Goal: Communication & Community: Answer question/provide support

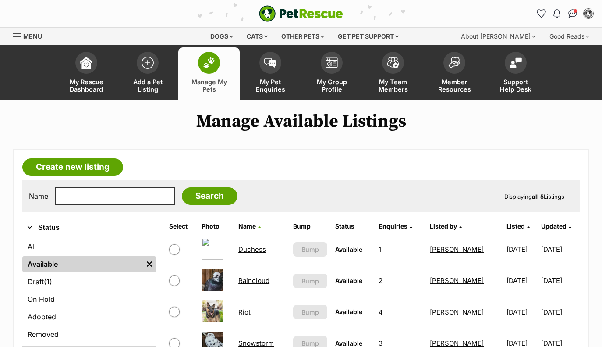
click at [270, 64] on img at bounding box center [270, 63] width 12 height 10
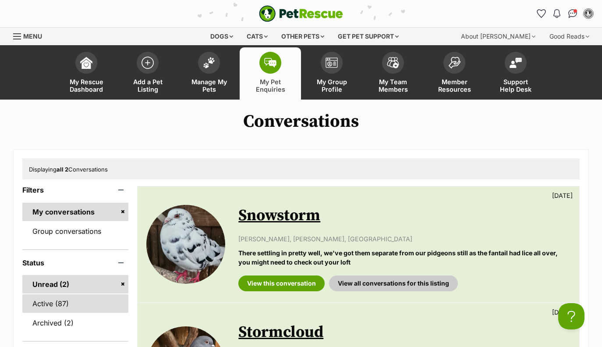
click at [64, 305] on link "Active (87)" at bounding box center [75, 303] width 106 height 18
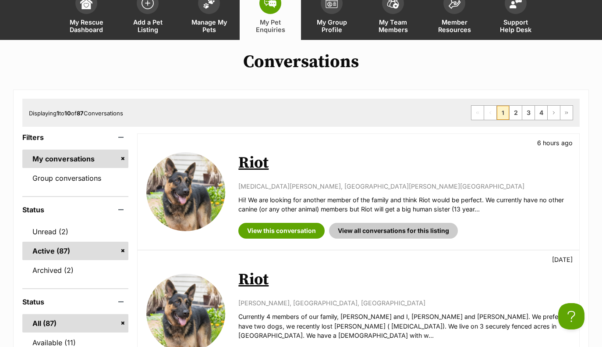
scroll to position [72, 0]
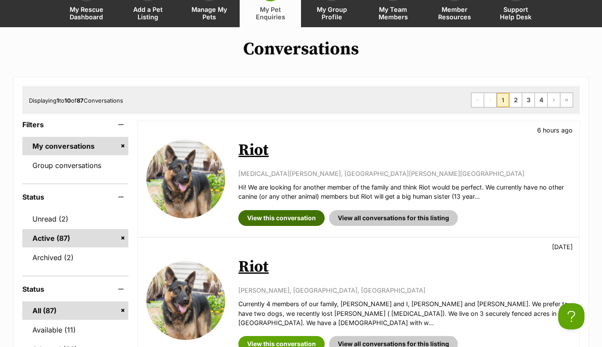
click at [273, 219] on link "View this conversation" at bounding box center [281, 218] width 86 height 16
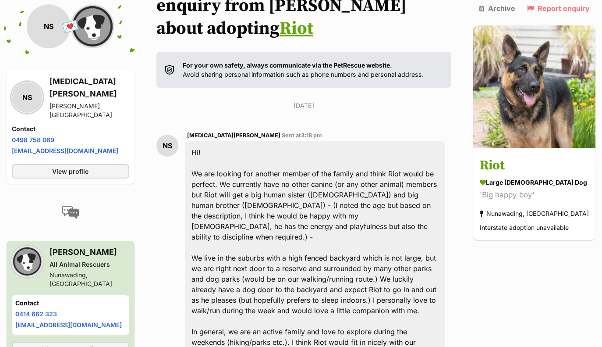
scroll to position [195, 0]
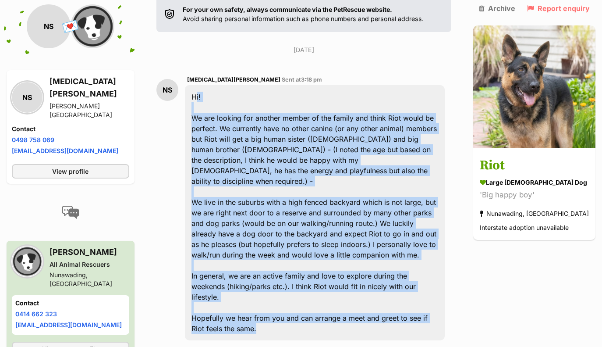
drag, startPoint x: 261, startPoint y: 288, endPoint x: 196, endPoint y: 76, distance: 222.3
click at [196, 85] on div "Hi! We are looking for another member of the family and think Riot would be per…" at bounding box center [315, 212] width 260 height 255
copy div "Hi! We are looking for another member of the family and think Riot would be per…"
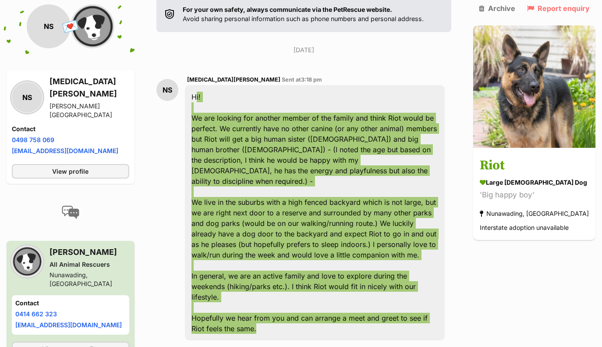
click at [567, 258] on div "Back to all conversations 💌 Conversation participant details NS NS Nikita Sathy…" at bounding box center [301, 191] width 602 height 550
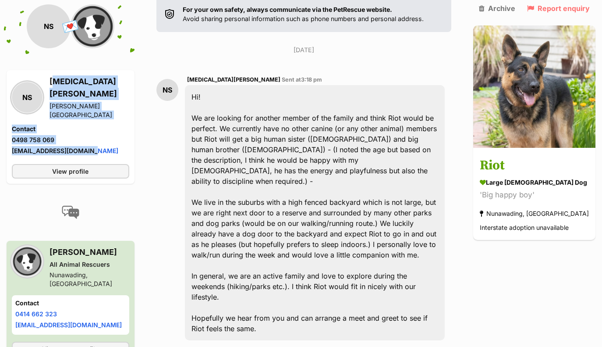
drag, startPoint x: 50, startPoint y: 88, endPoint x: 92, endPoint y: 138, distance: 65.3
click at [92, 138] on div "NS Nikita Sathyan Hadfield, VIC Contact Phone number Phone number 0498 758 069 …" at bounding box center [70, 116] width 117 height 82
copy div "Nikita Sathyan Hadfield, VIC Contact Phone number Phone number 0498 758 069 Ema…"
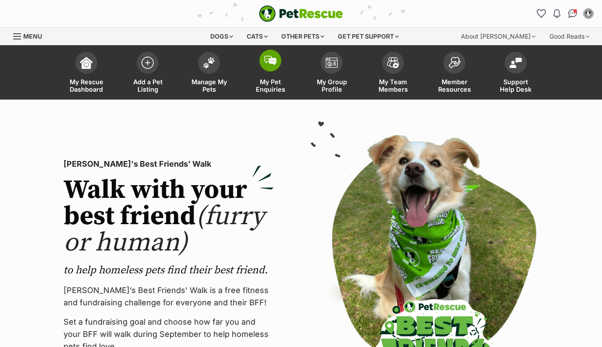
click at [271, 60] on img at bounding box center [270, 61] width 12 height 10
